Goal: Task Accomplishment & Management: Complete application form

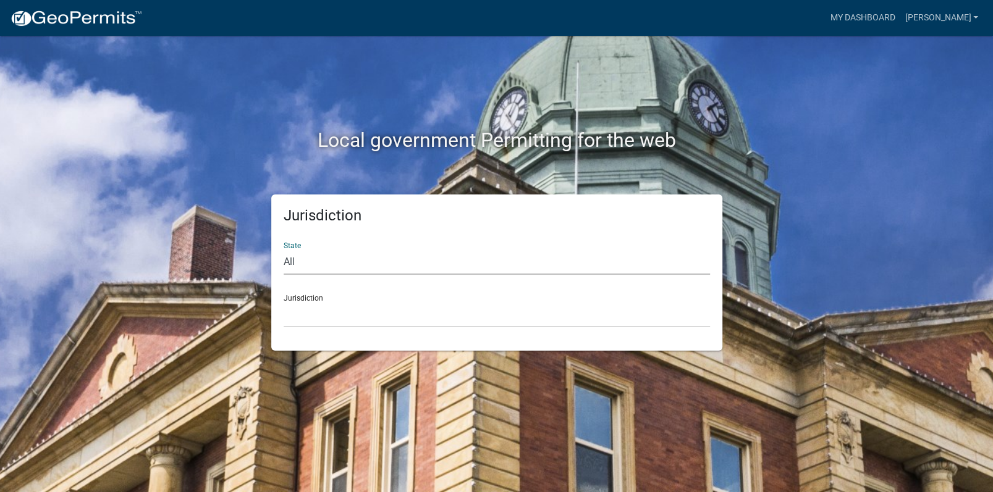
click at [310, 263] on select "All [US_STATE] [US_STATE] [US_STATE] [US_STATE] [US_STATE] [US_STATE] [US_STATE…" at bounding box center [497, 262] width 426 height 25
select select "[US_STATE]"
click at [284, 250] on select "All [US_STATE] [US_STATE] [US_STATE] [US_STATE] [US_STATE] [US_STATE] [US_STATE…" at bounding box center [497, 262] width 426 height 25
drag, startPoint x: 303, startPoint y: 315, endPoint x: 314, endPoint y: 344, distance: 30.9
click at [303, 315] on select "[GEOGRAPHIC_DATA], [US_STATE][PERSON_NAME][GEOGRAPHIC_DATA], [US_STATE][PERSON_…" at bounding box center [497, 314] width 426 height 25
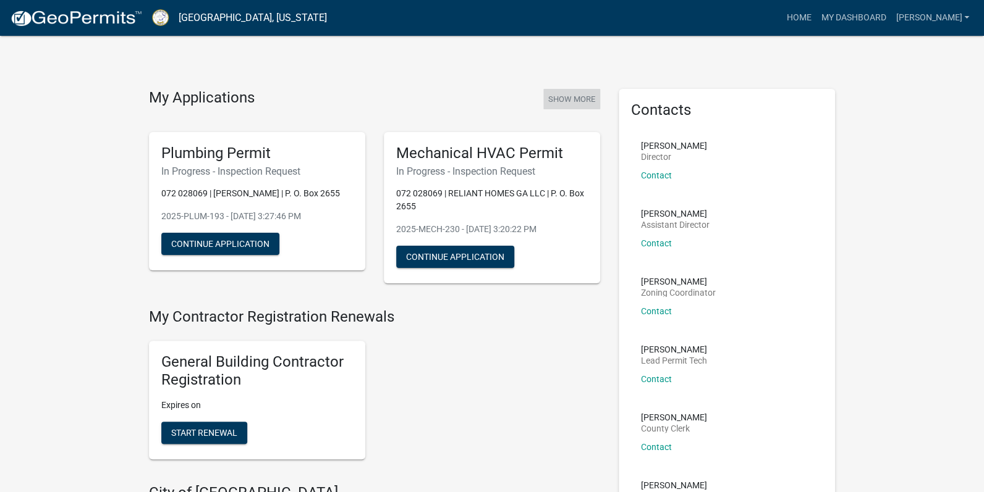
click at [568, 94] on button "Show More" at bounding box center [571, 99] width 57 height 20
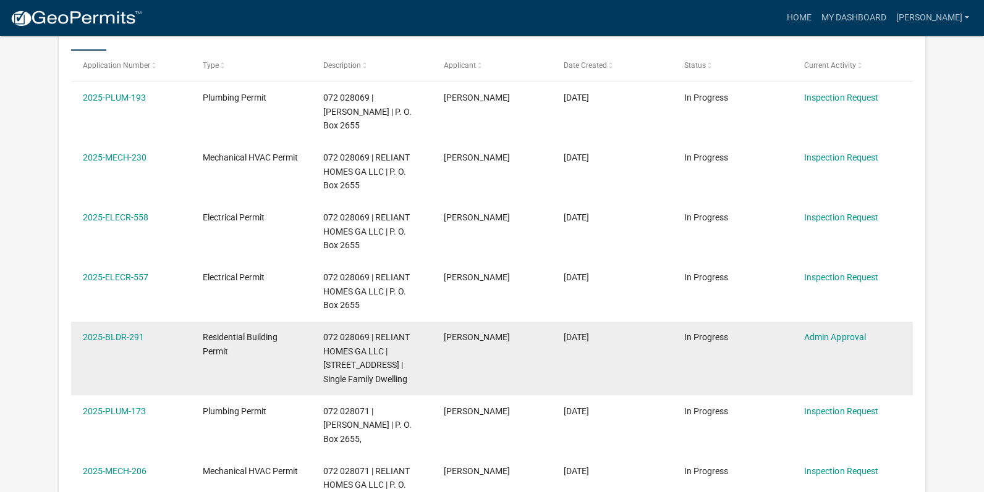
scroll to position [225, 0]
click at [123, 332] on link "2025-BLDR-291" at bounding box center [113, 337] width 61 height 10
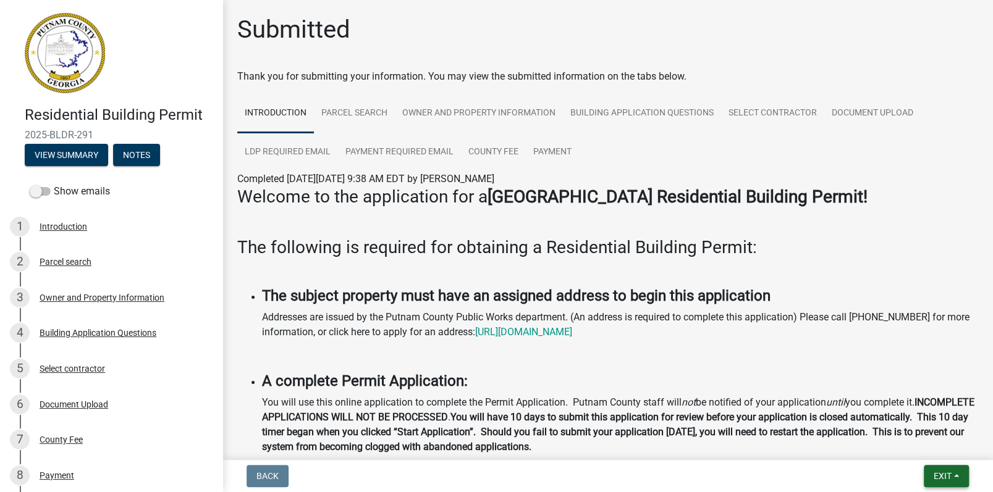
click at [944, 475] on span "Exit" at bounding box center [943, 476] width 18 height 10
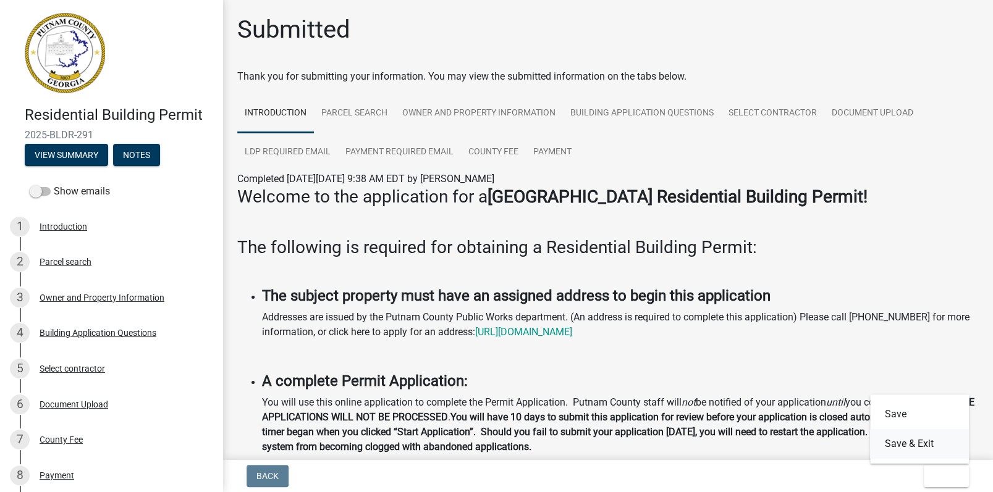
click at [898, 448] on button "Save & Exit" at bounding box center [919, 444] width 99 height 30
